Goal: Information Seeking & Learning: Learn about a topic

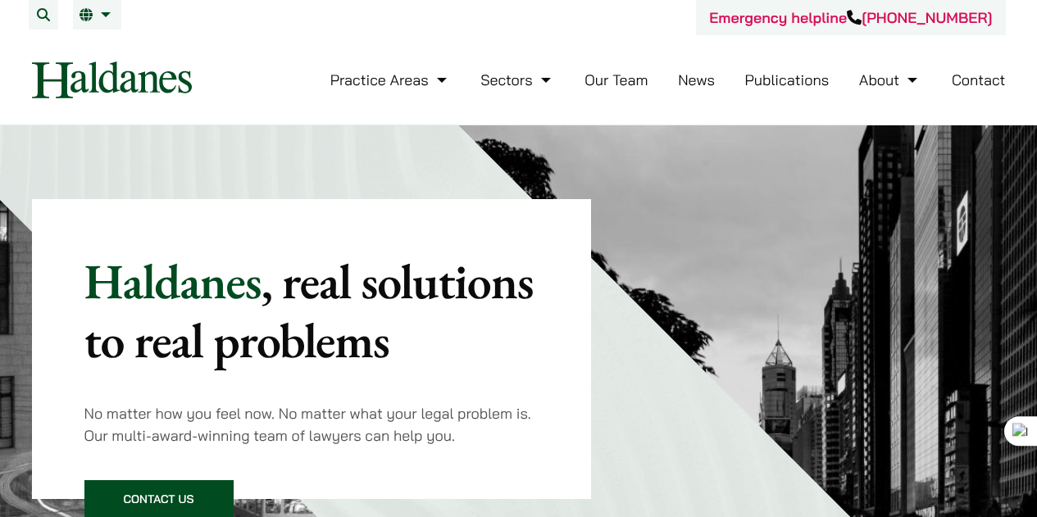
scroll to position [984, 0]
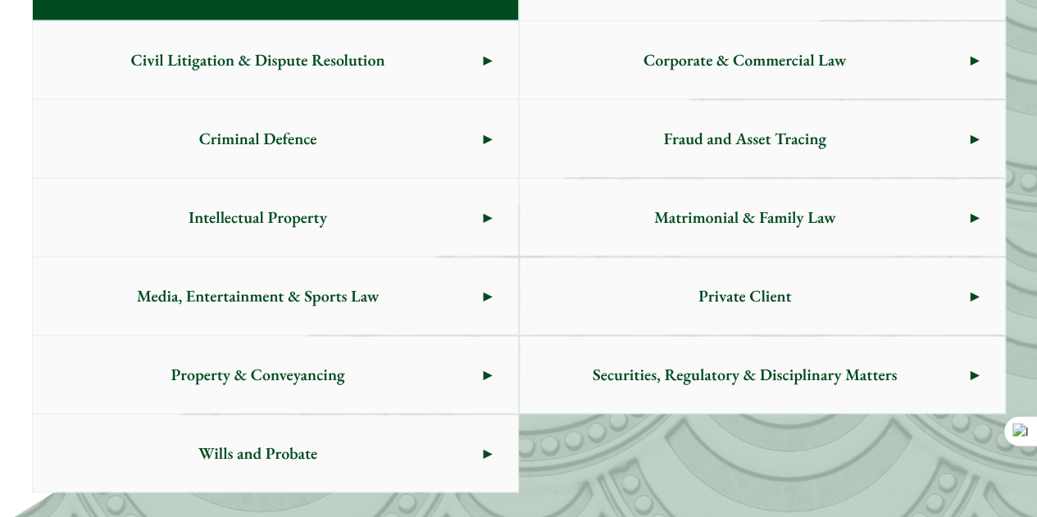
click at [349, 159] on span "Criminal Defence" at bounding box center [258, 138] width 451 height 77
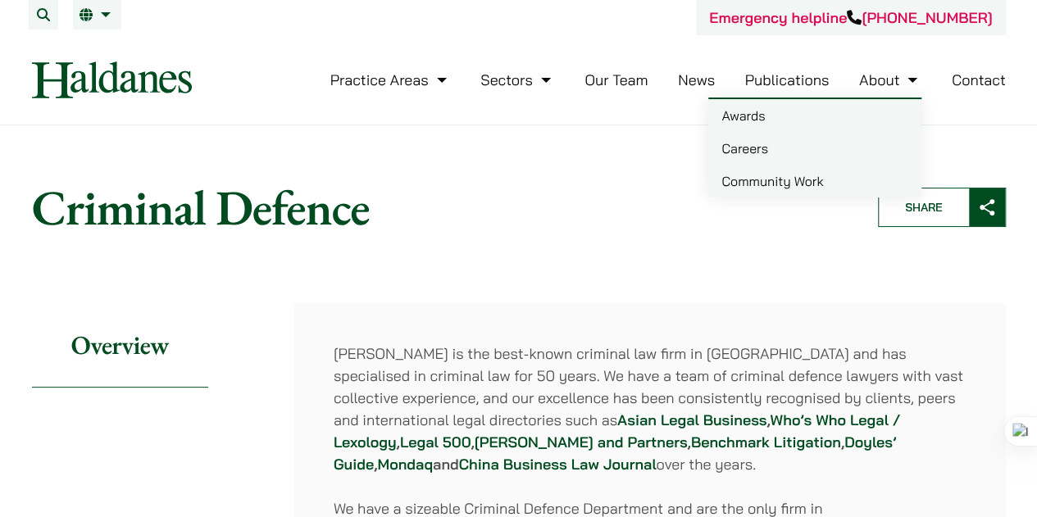
click at [758, 147] on link "Careers" at bounding box center [814, 148] width 213 height 33
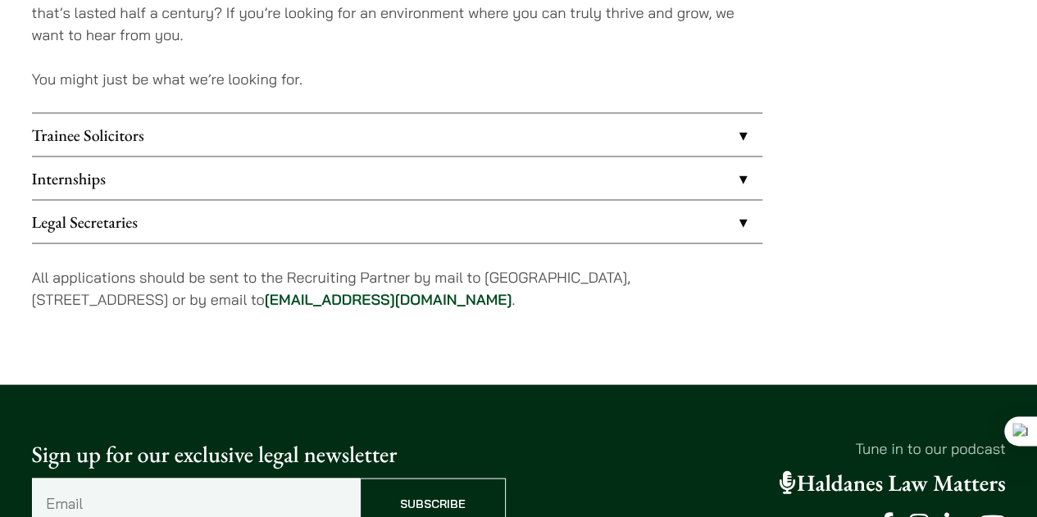
scroll to position [1393, 0]
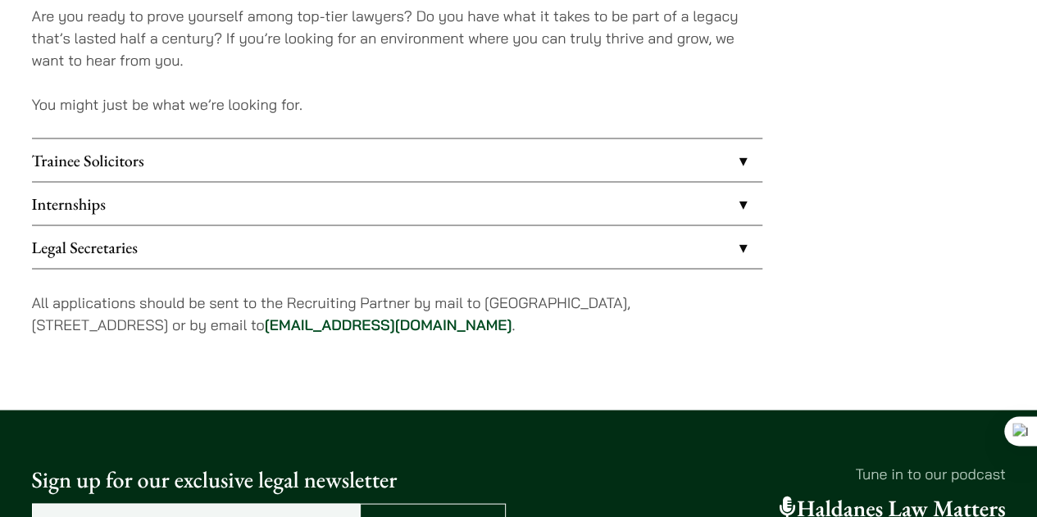
click at [361, 214] on link "Internships" at bounding box center [397, 203] width 730 height 43
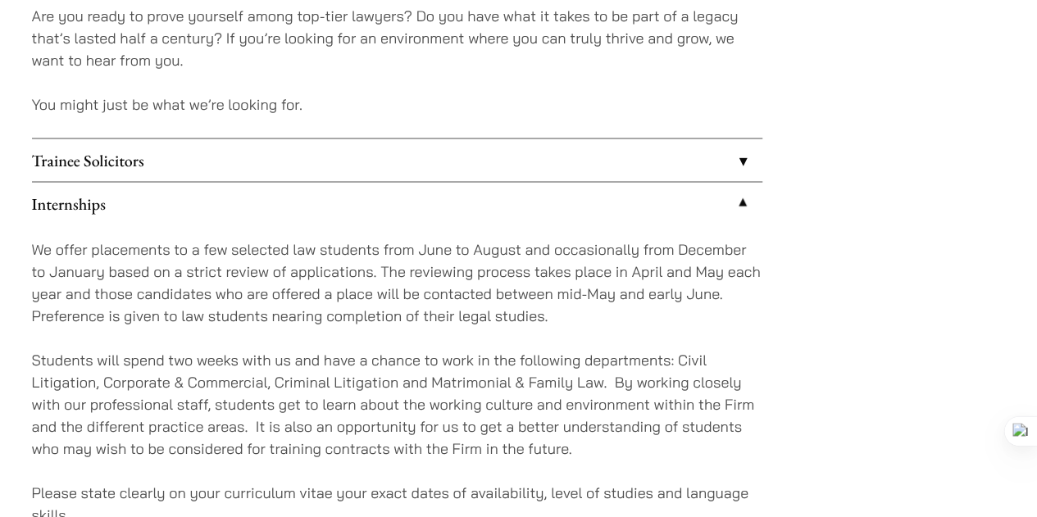
click at [392, 171] on link "Trainee Solicitors" at bounding box center [397, 160] width 730 height 43
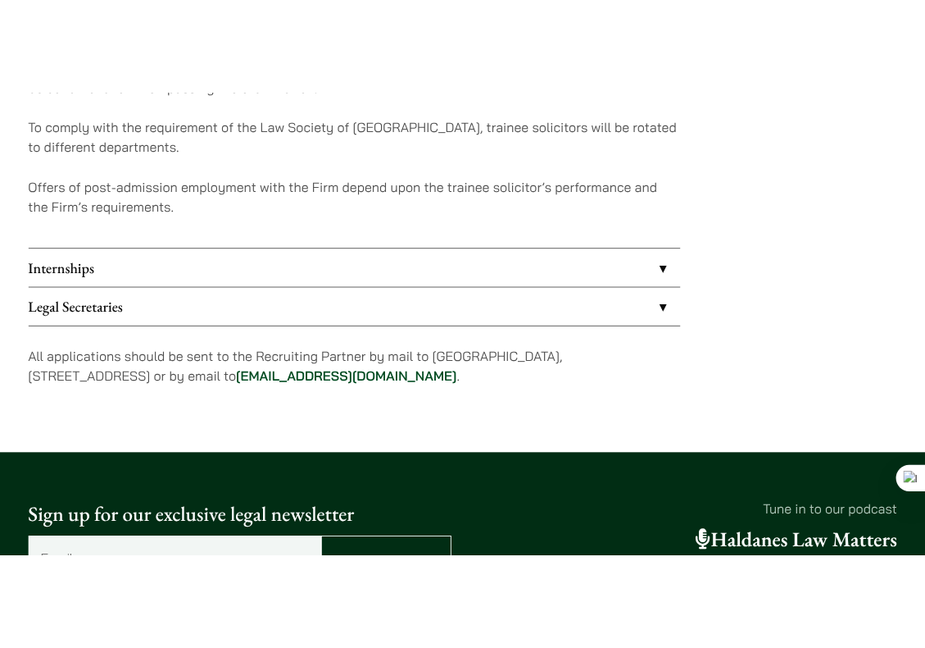
scroll to position [1788, 0]
